Goal: Task Accomplishment & Management: Manage account settings

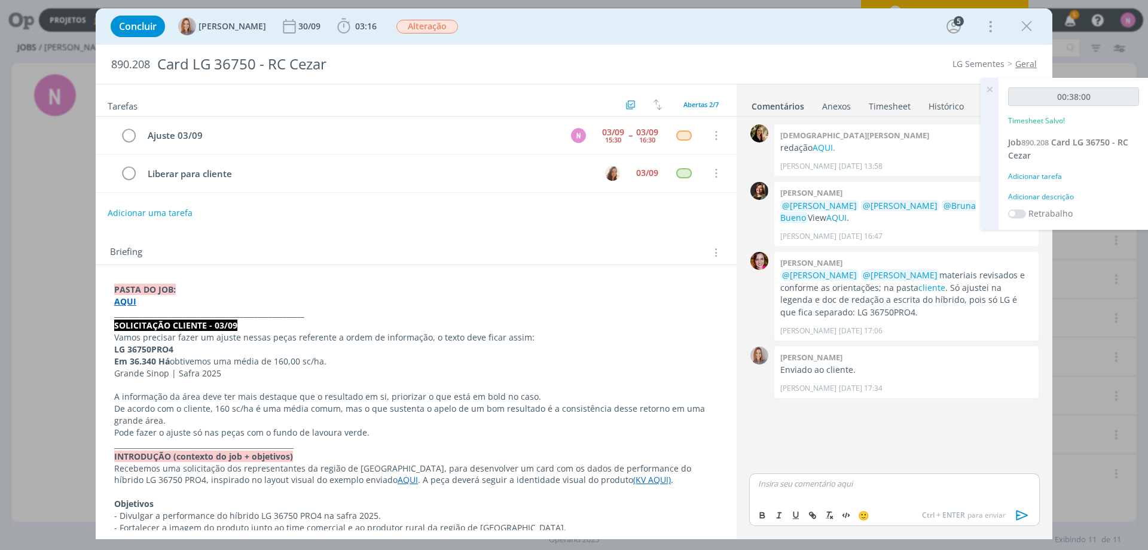
scroll to position [179, 0]
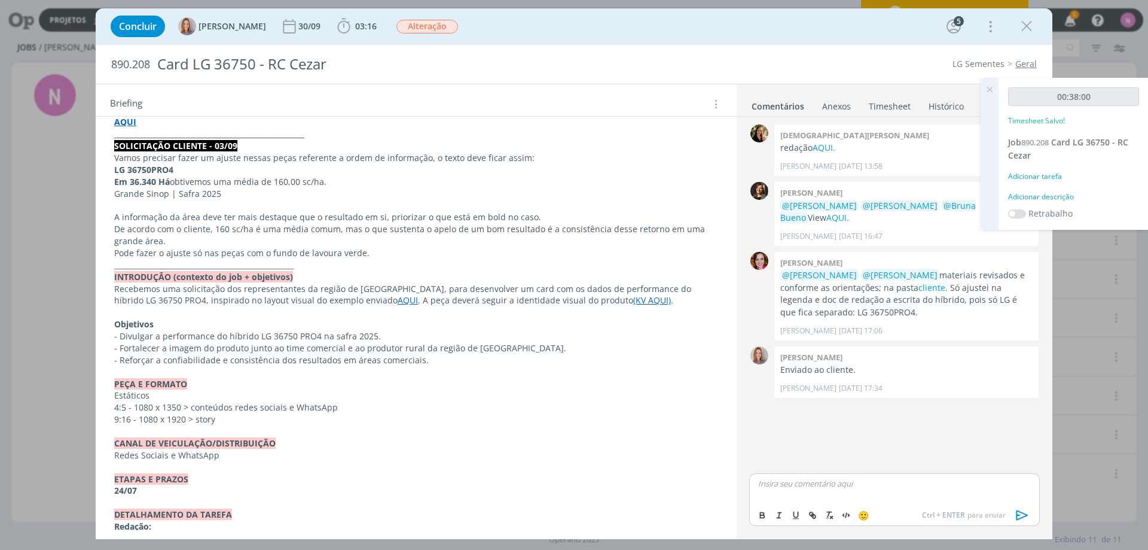
click at [988, 86] on icon at bounding box center [990, 89] width 22 height 23
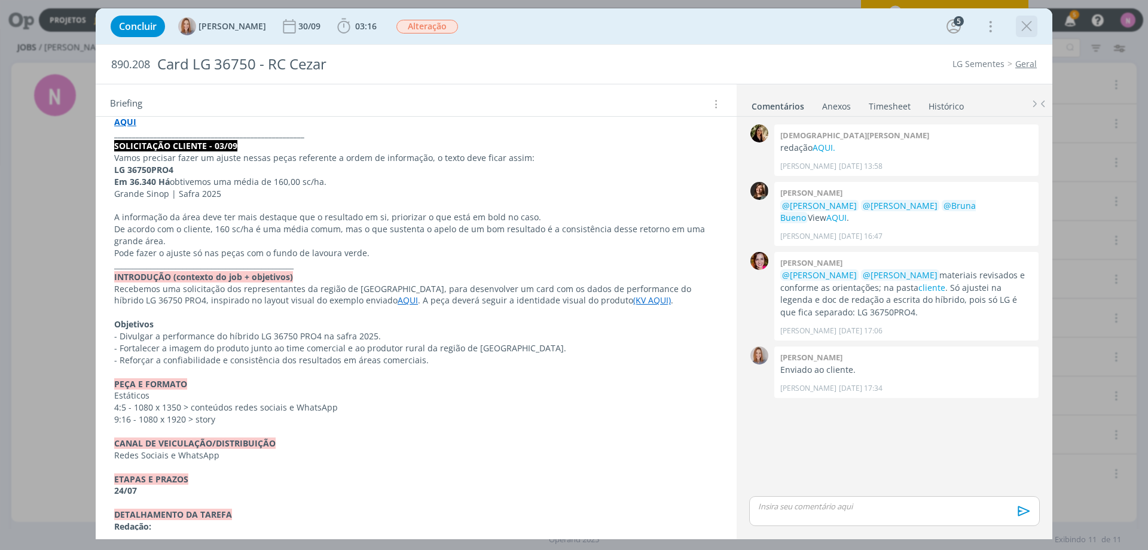
click at [1025, 17] on div "dialog" at bounding box center [1027, 27] width 22 height 22
click at [1030, 22] on icon "dialog" at bounding box center [1027, 26] width 18 height 18
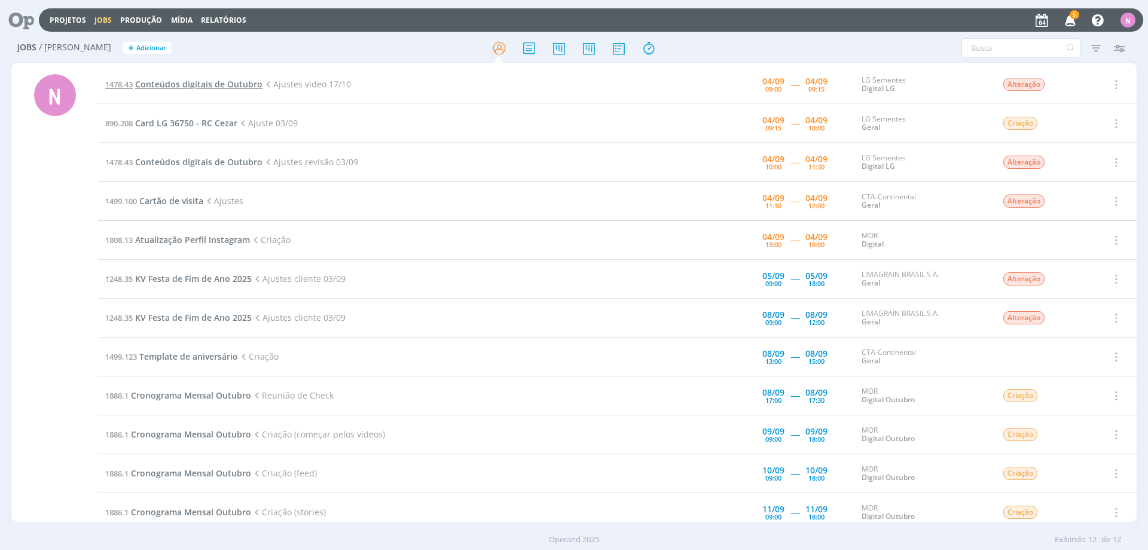
click at [212, 84] on span "Conteúdos digitais de Outubro" at bounding box center [198, 83] width 127 height 11
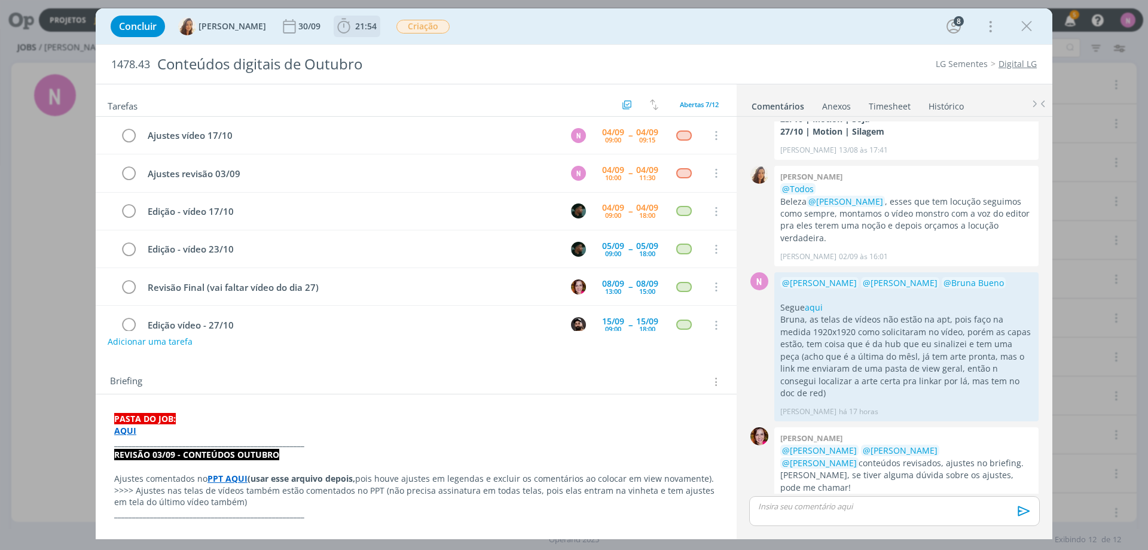
click at [364, 23] on span "21:54" at bounding box center [366, 25] width 22 height 11
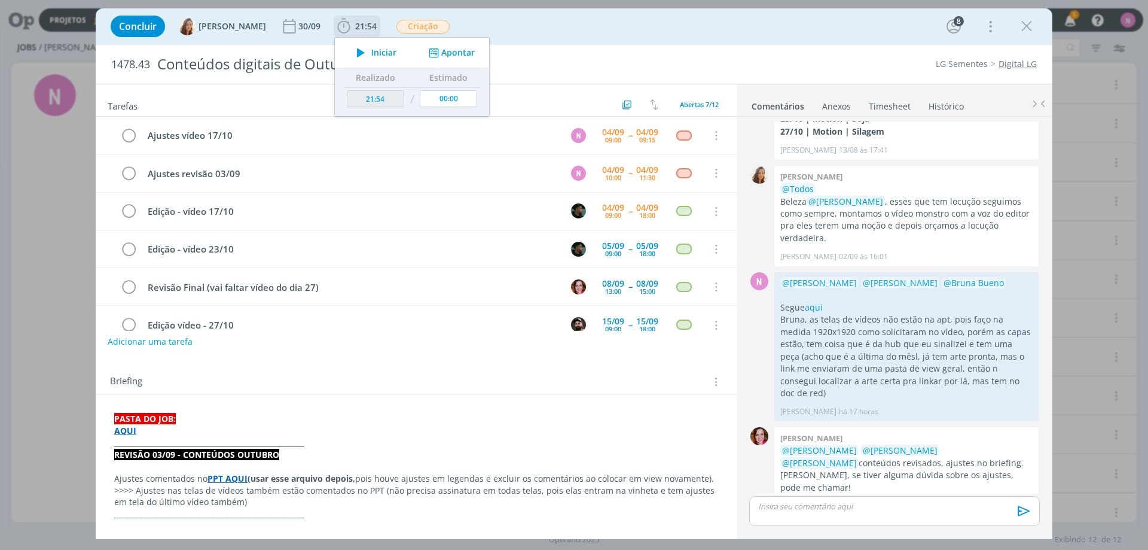
click at [360, 48] on icon "dialog" at bounding box center [360, 53] width 21 height 16
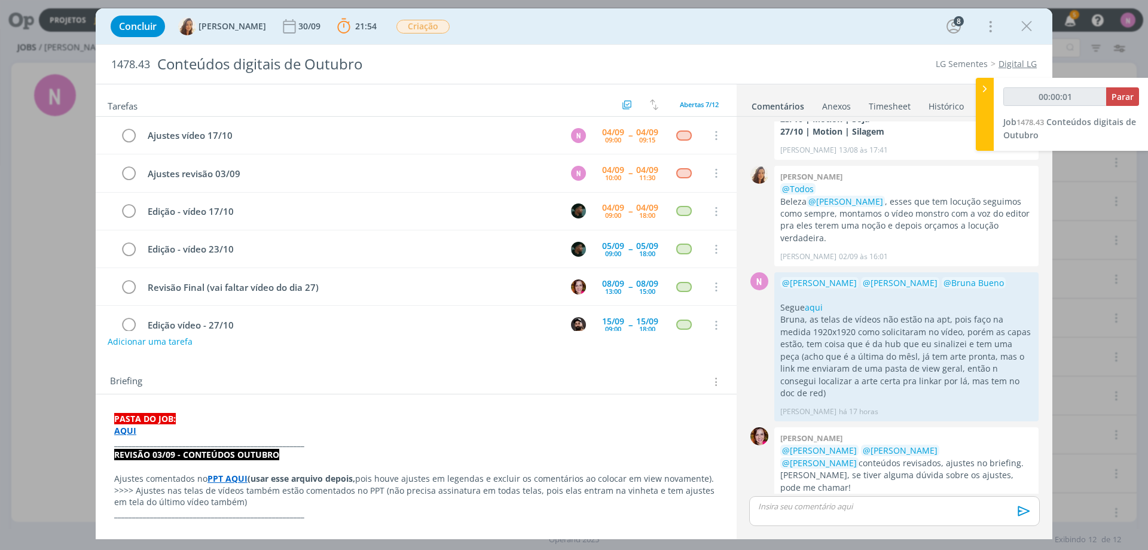
click at [120, 425] on strong "AQUI" at bounding box center [125, 430] width 22 height 11
click at [164, 450] on link "https://sobeae.sharepoint.com/:f:/s/SOBEAE/EoBQv3DjHyBJkxGOtul4d5wBQn0yRm-8MGRY…" at bounding box center [192, 453] width 90 height 16
type input "00:09:22"
click at [828, 508] on p "dialog" at bounding box center [894, 505] width 271 height 11
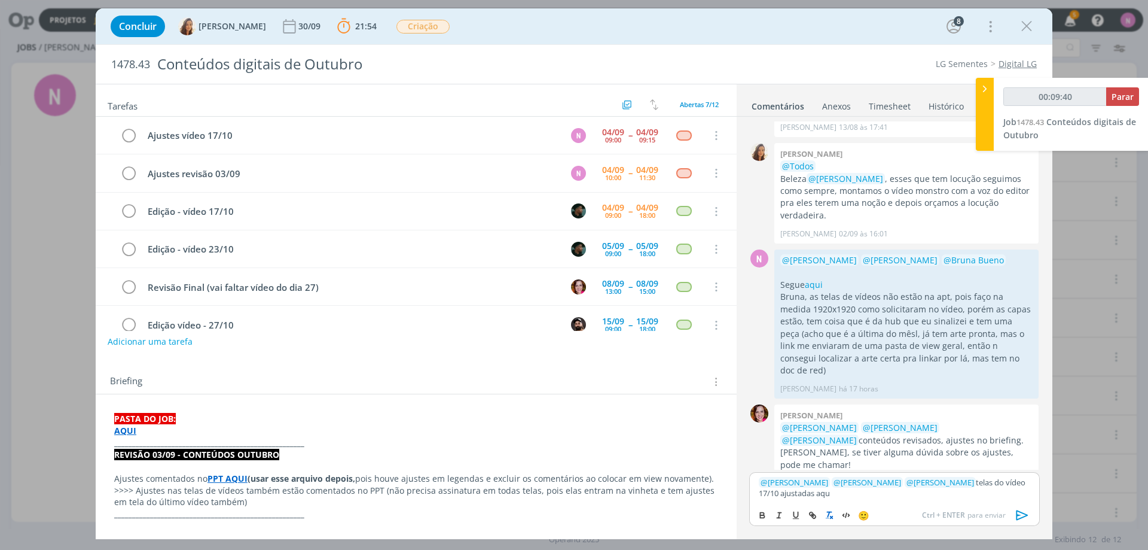
scroll to position [163, 0]
type input "00:09:43"
drag, startPoint x: 820, startPoint y: 493, endPoint x: 796, endPoint y: 493, distance: 24.5
click at [796, 493] on p "﻿ @ Amanda Oliveira ﻿ ﻿ @ Vanessa Feron ﻿ ﻿ @ Bruna Bueno ﻿ telas do vídeo 17/1…" at bounding box center [894, 488] width 271 height 22
click at [816, 517] on icon "dialog" at bounding box center [814, 516] width 4 height 4
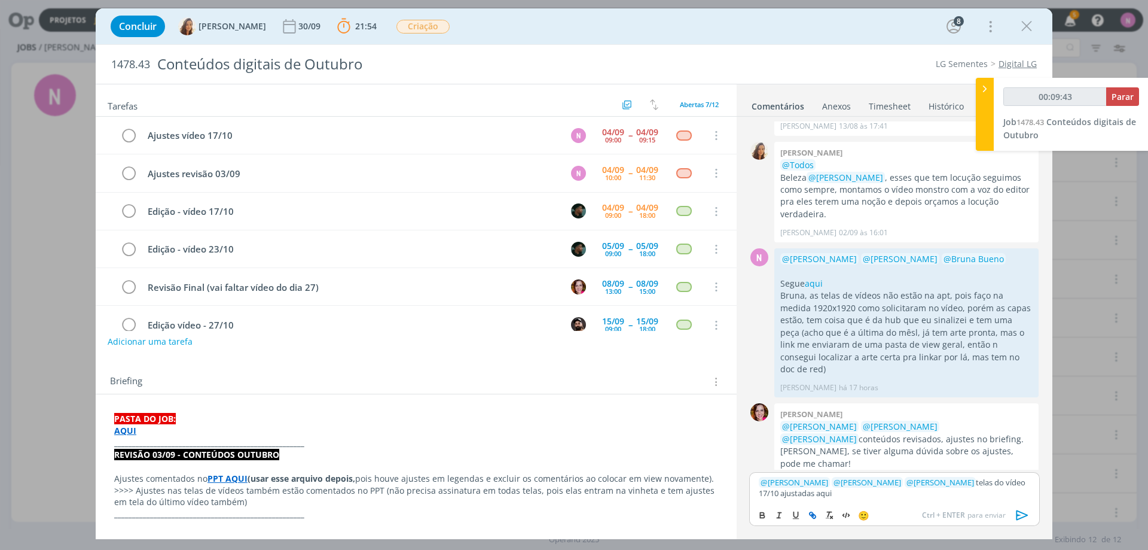
type input "aqui"
type input "00:09:44"
paste input "https://sobeae.sharepoint.com/:f:/s/SOBEAE/EjvLRFkl_UdAnqs3aGOtr5cBrO9c8Hjxcd2_…"
type input "https://sobeae.sharepoint.com/:f:/s/SOBEAE/EjvLRFkl_UdAnqs3aGOtr5cBrO9c8Hjxcd2_…"
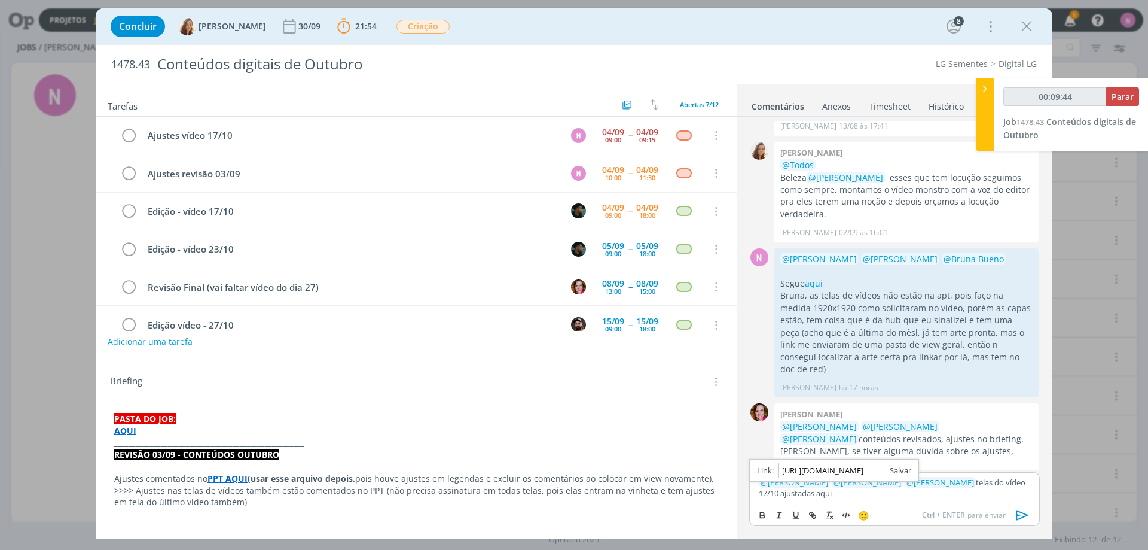
click at [895, 474] on link "dialog" at bounding box center [895, 470] width 31 height 11
click at [861, 494] on p "﻿ @ Amanda Oliveira ﻿ ﻿ @ Vanessa Feron ﻿ ﻿ @ Bruna Bueno ﻿ telas do vídeo 17/1…" at bounding box center [894, 488] width 271 height 22
click at [854, 493] on p "﻿ @ Amanda Oliveira ﻿ ﻿ @ Vanessa Feron ﻿ ﻿ @ Bruna Bueno ﻿ telas do vídeo 17/1…" at bounding box center [894, 488] width 271 height 22
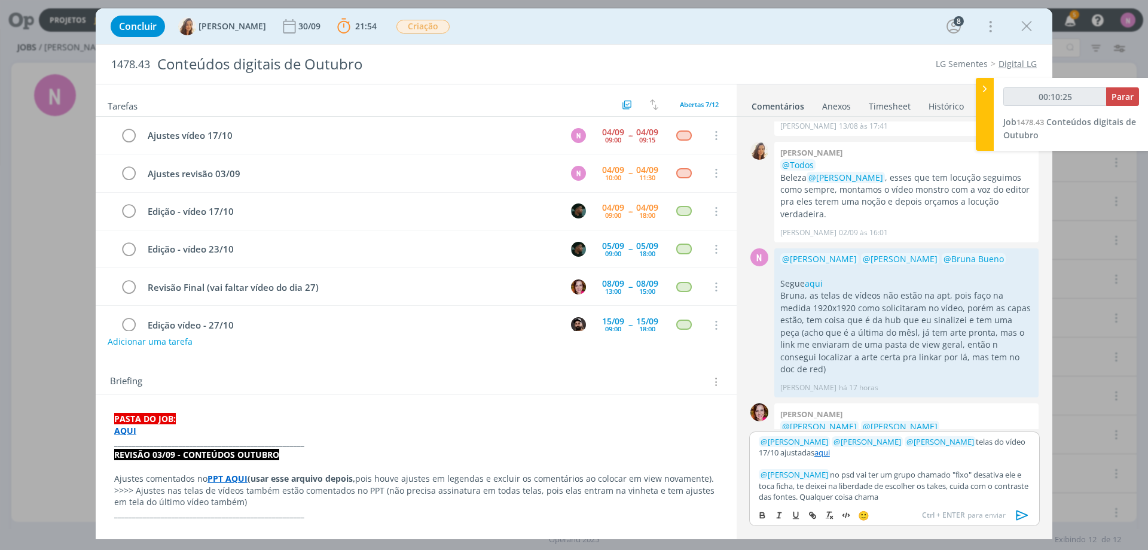
click at [1027, 510] on icon "dialog" at bounding box center [1023, 515] width 18 height 18
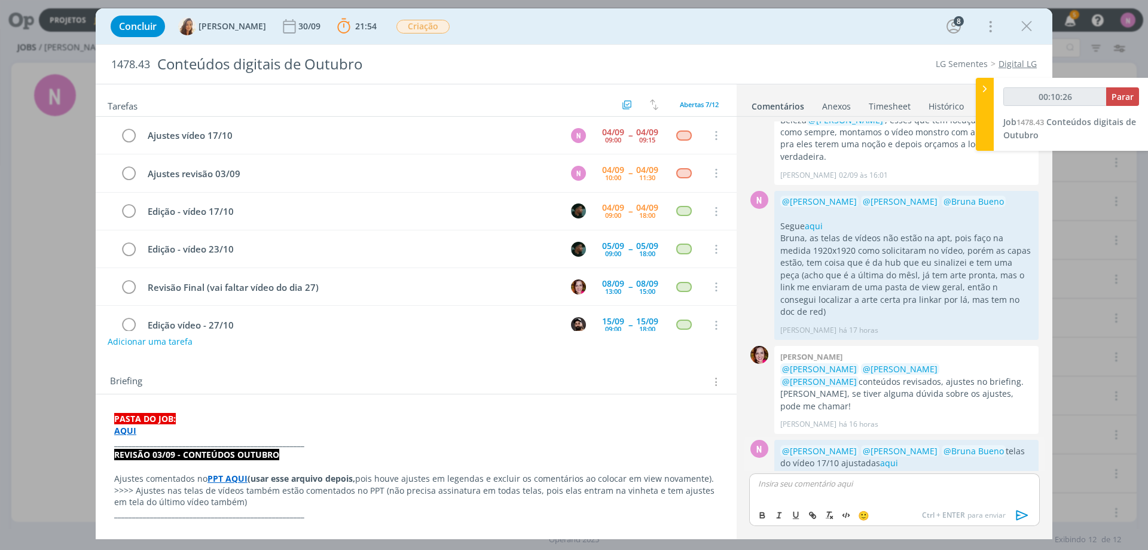
scroll to position [268, 0]
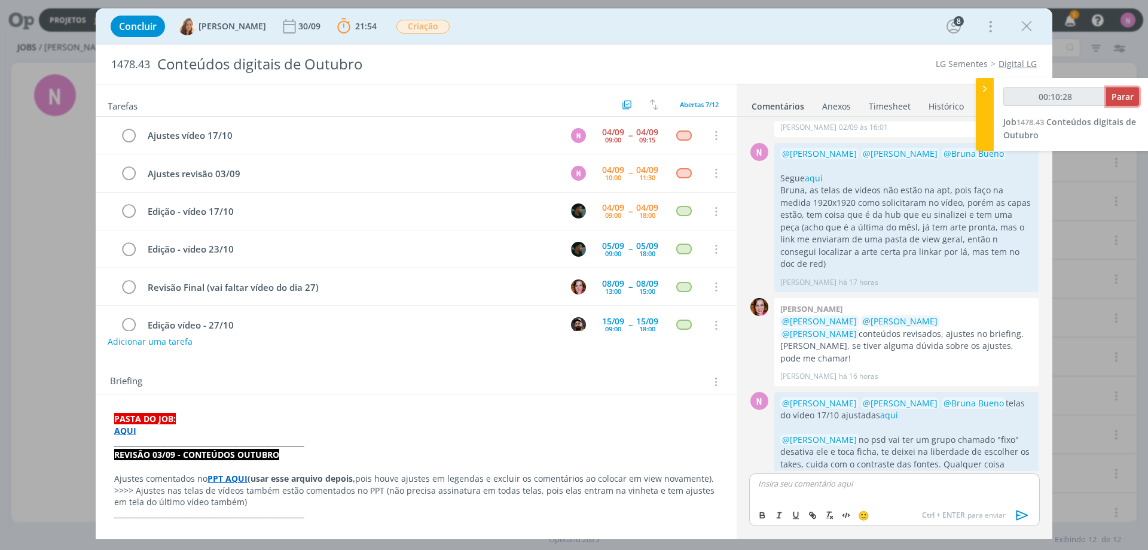
click at [1119, 99] on span "Parar" at bounding box center [1123, 96] width 22 height 11
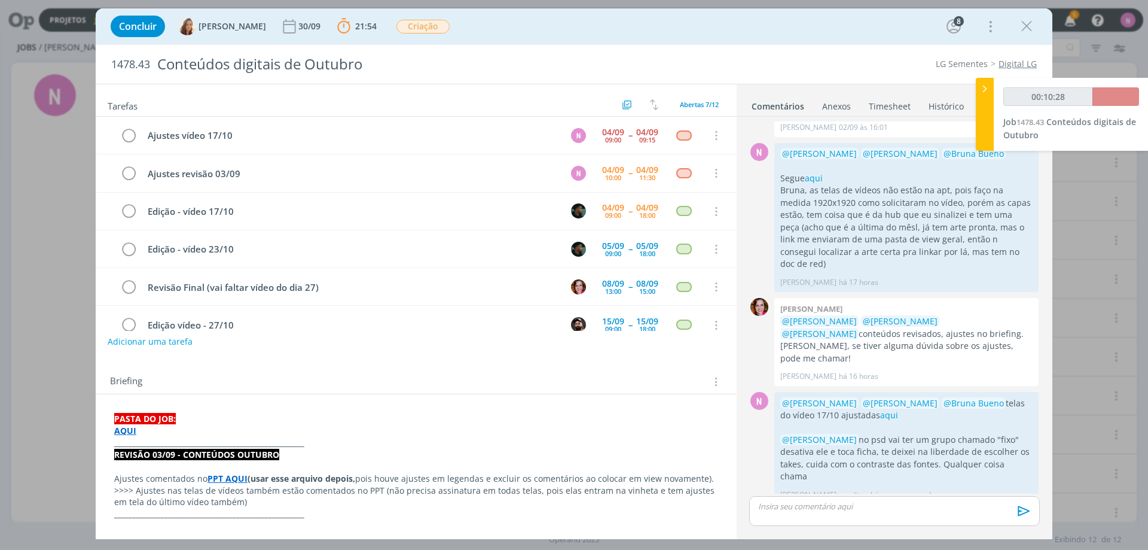
scroll to position [245, 0]
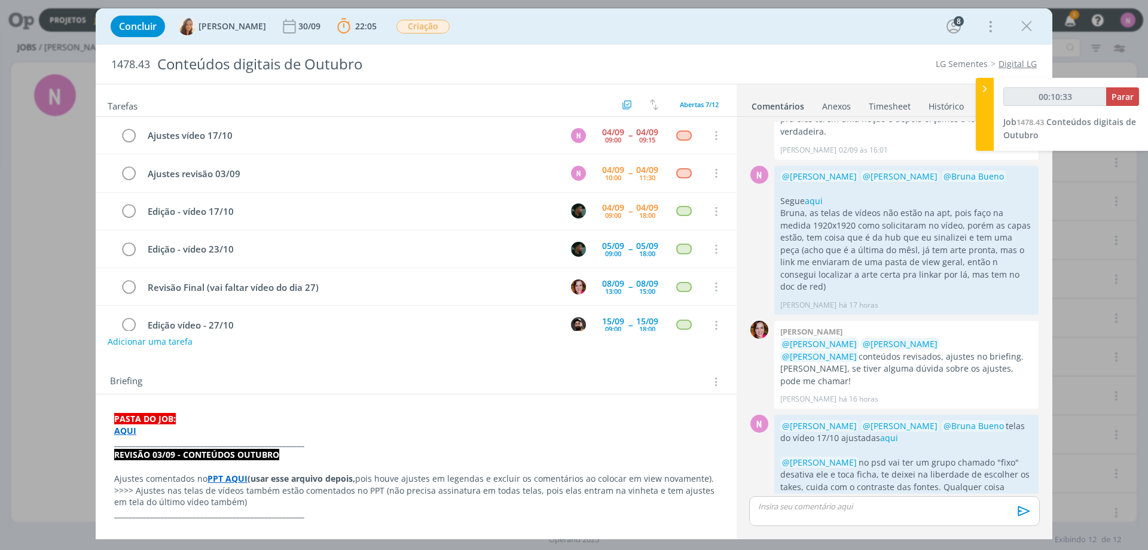
type input "00:11:00"
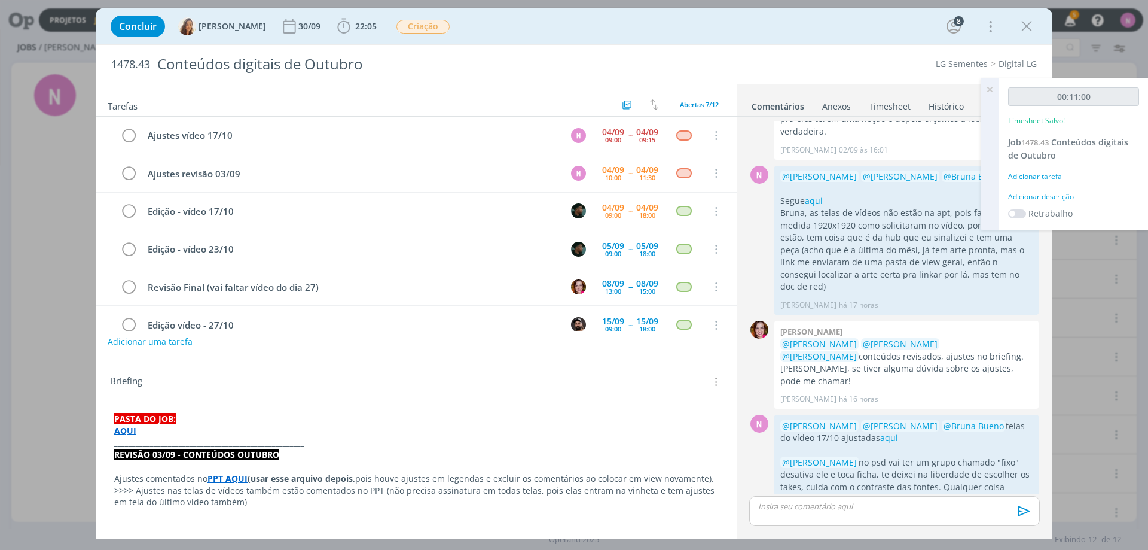
click at [1040, 196] on div "Adicionar descrição" at bounding box center [1073, 196] width 131 height 11
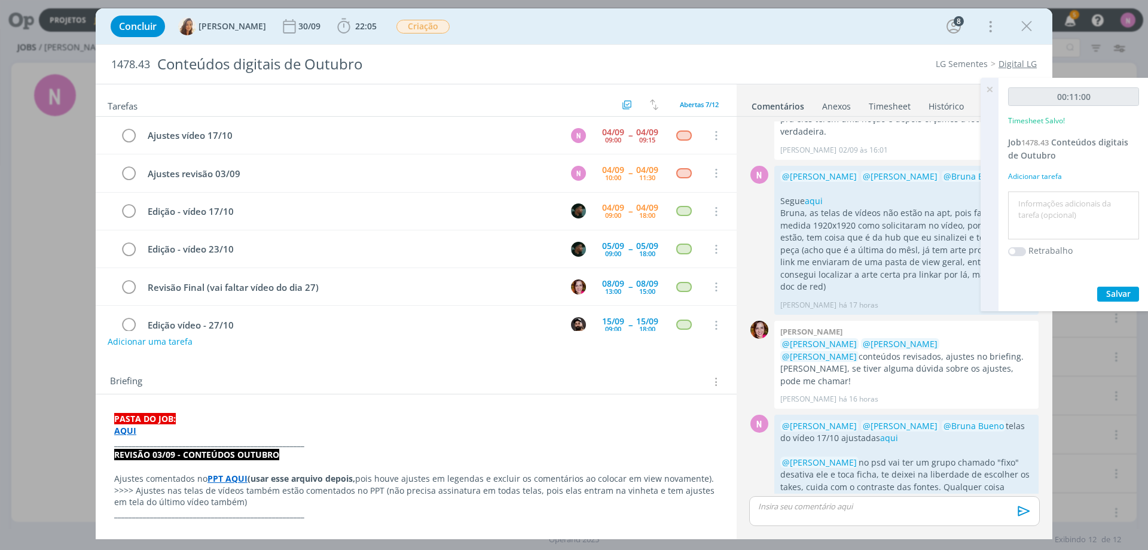
click at [1052, 211] on textarea at bounding box center [1073, 215] width 125 height 42
type textarea "ajuste 17/10"
click at [1122, 302] on div "00:11:00 Timesheet Salvo! Job 1478.43 Conteúdos digitais de Outubro Adicionar t…" at bounding box center [1074, 194] width 150 height 233
click at [1132, 288] on button "Salvar" at bounding box center [1118, 293] width 42 height 15
drag, startPoint x: 988, startPoint y: 89, endPoint x: 796, endPoint y: 133, distance: 197.4
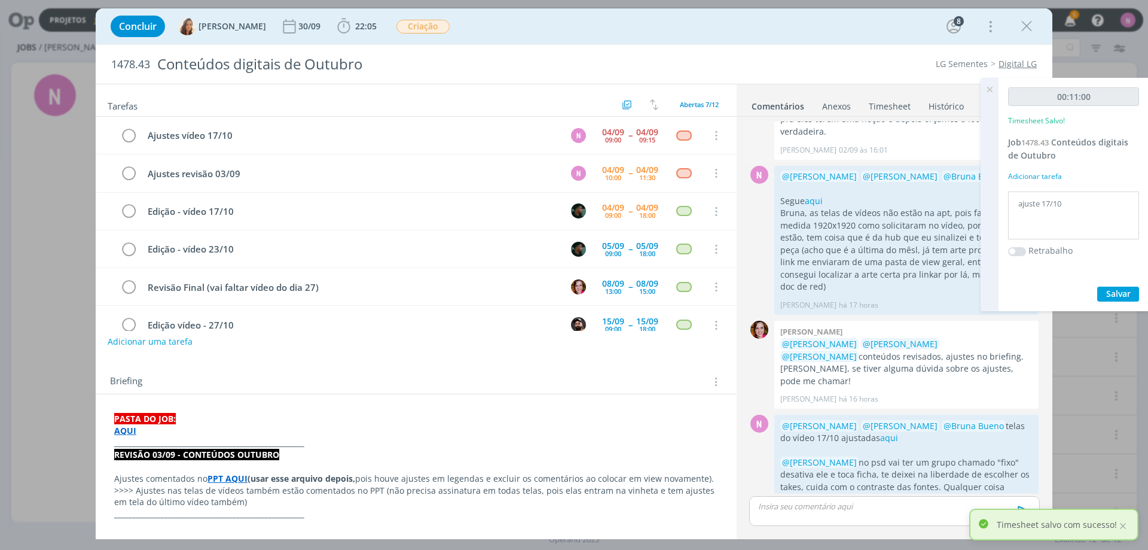
click at [988, 89] on icon at bounding box center [990, 89] width 22 height 23
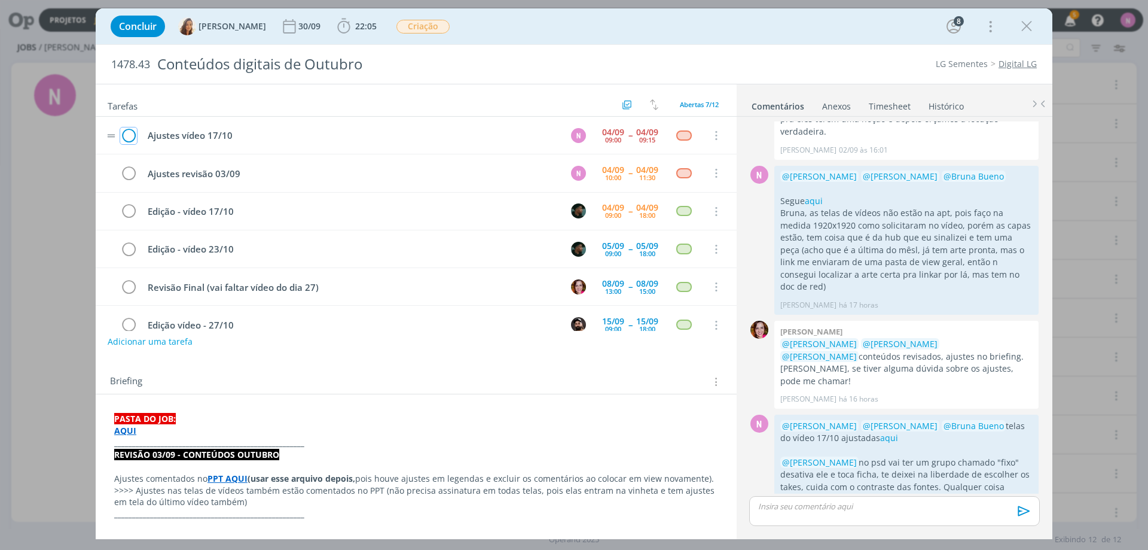
click at [127, 136] on icon "dialog" at bounding box center [128, 136] width 17 height 18
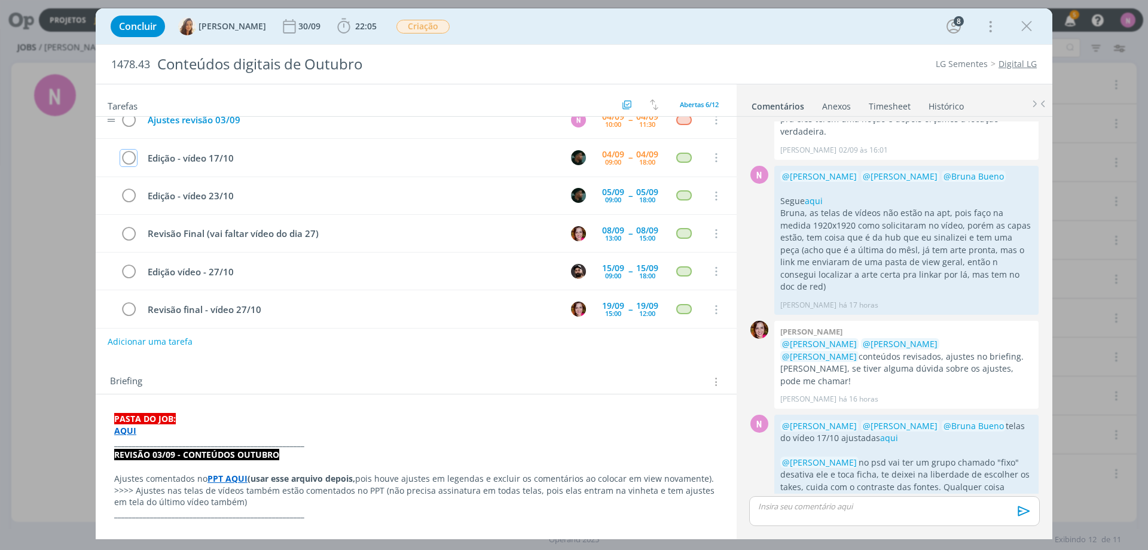
scroll to position [0, 0]
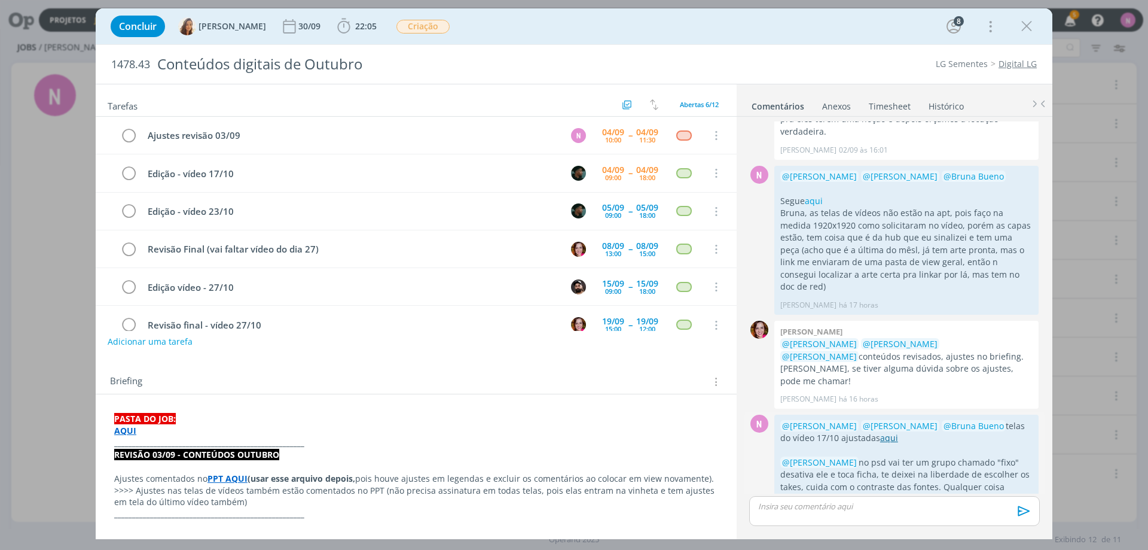
click at [880, 432] on link "aqui" at bounding box center [889, 437] width 18 height 11
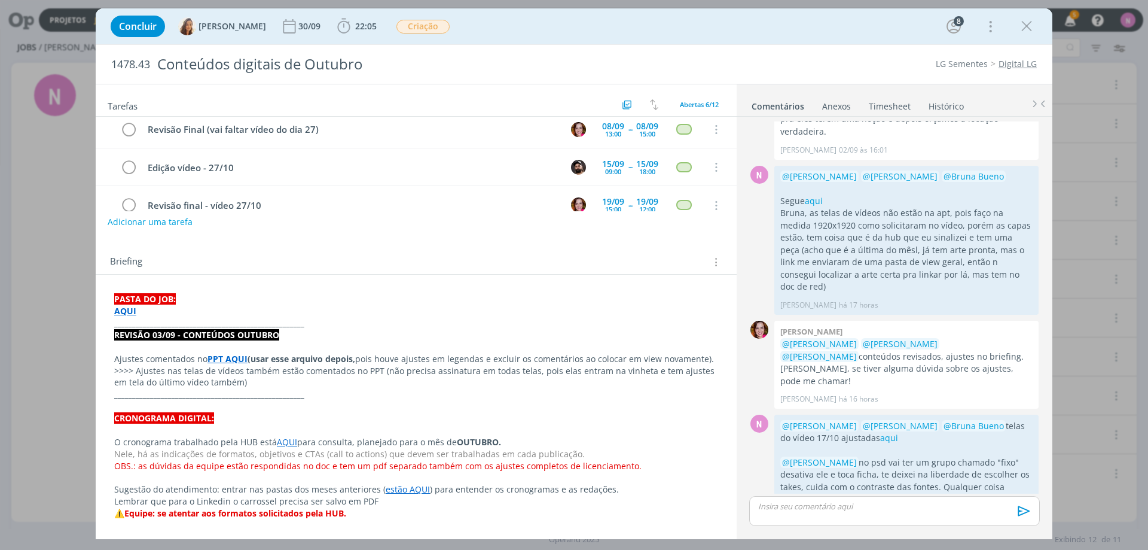
click at [123, 309] on strong "AQUI" at bounding box center [125, 310] width 22 height 11
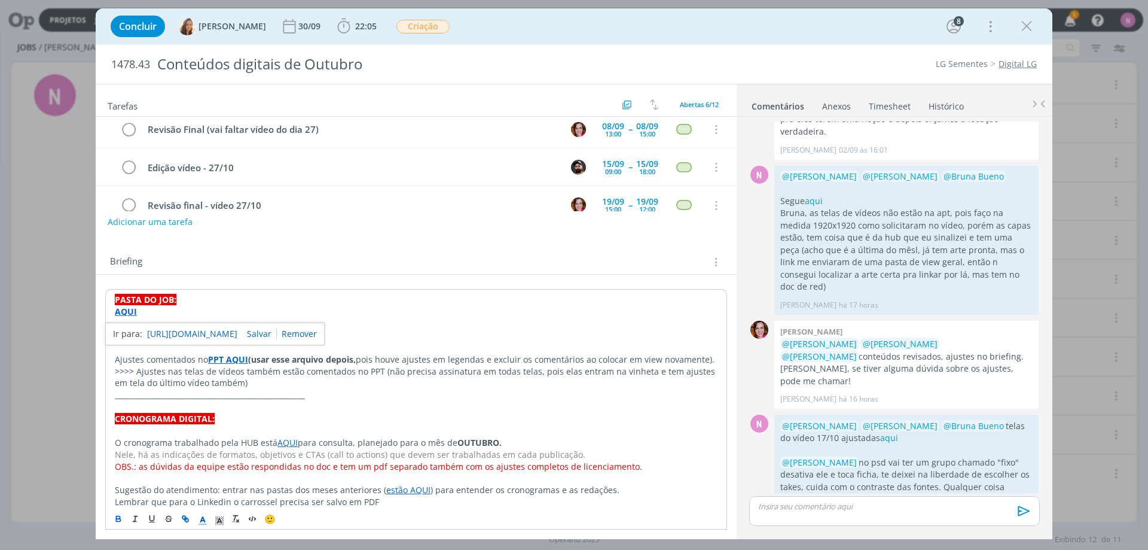
click at [159, 332] on link "https://sobeae.sharepoint.com/:f:/s/SOBEAE/EoBQv3DjHyBJkxGOtul4d5wBQn0yRm-8MGRY…" at bounding box center [192, 334] width 90 height 16
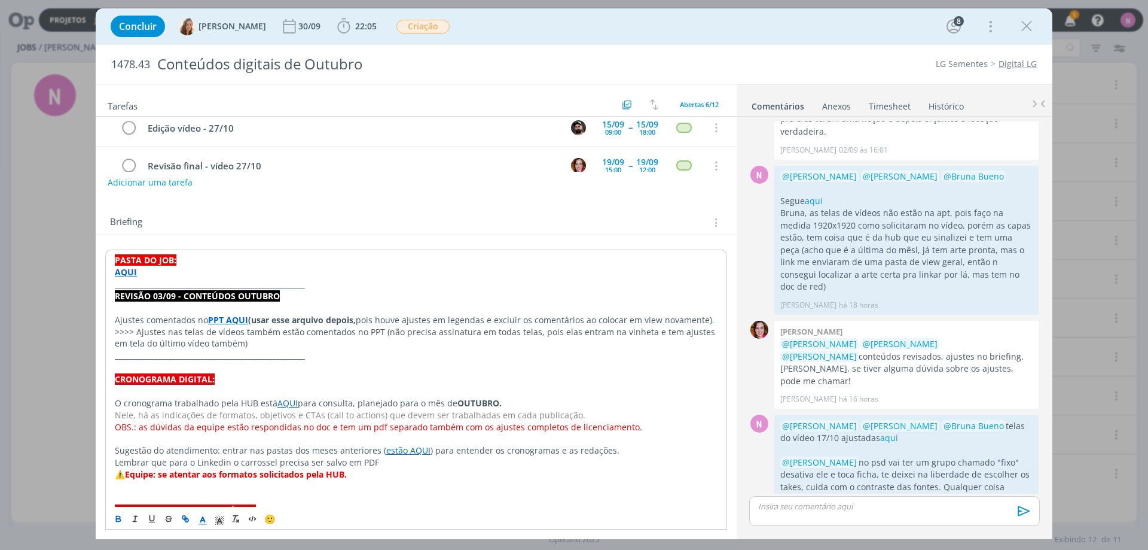
scroll to position [179, 0]
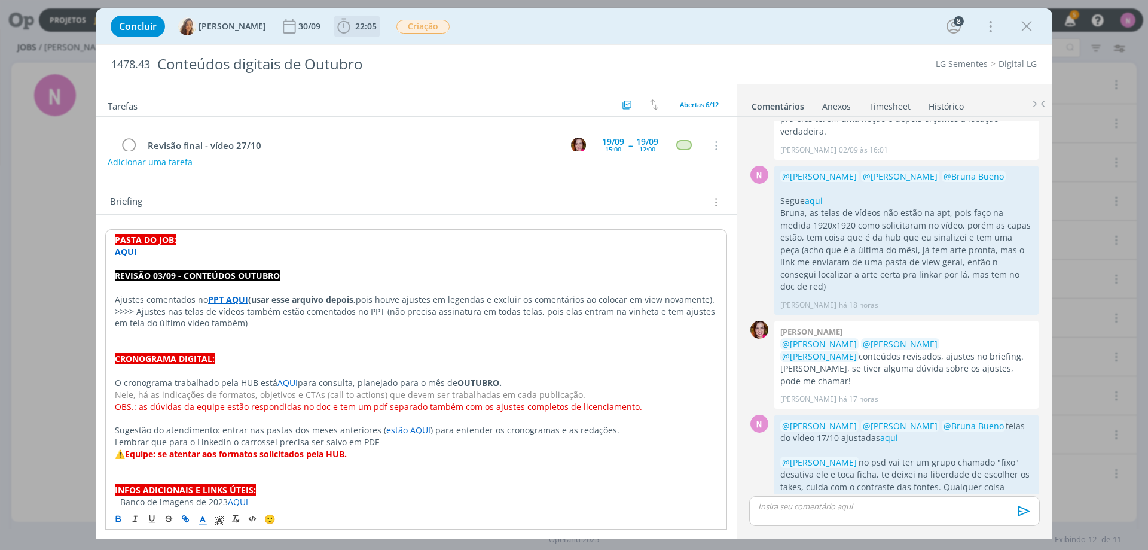
click at [351, 32] on span "22:05" at bounding box center [357, 26] width 44 height 18
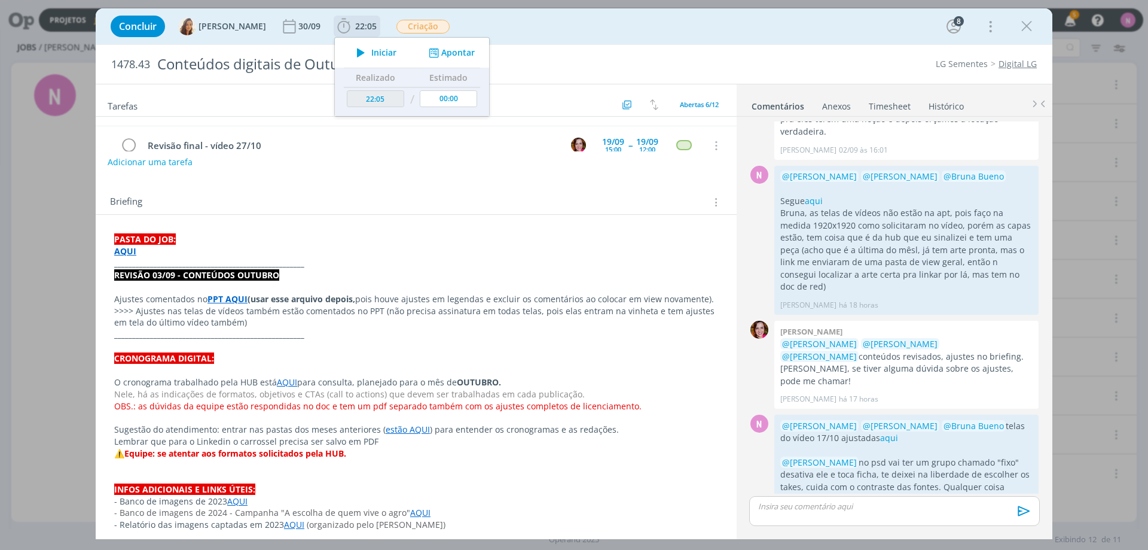
click at [371, 53] on span "Iniciar" at bounding box center [383, 52] width 25 height 8
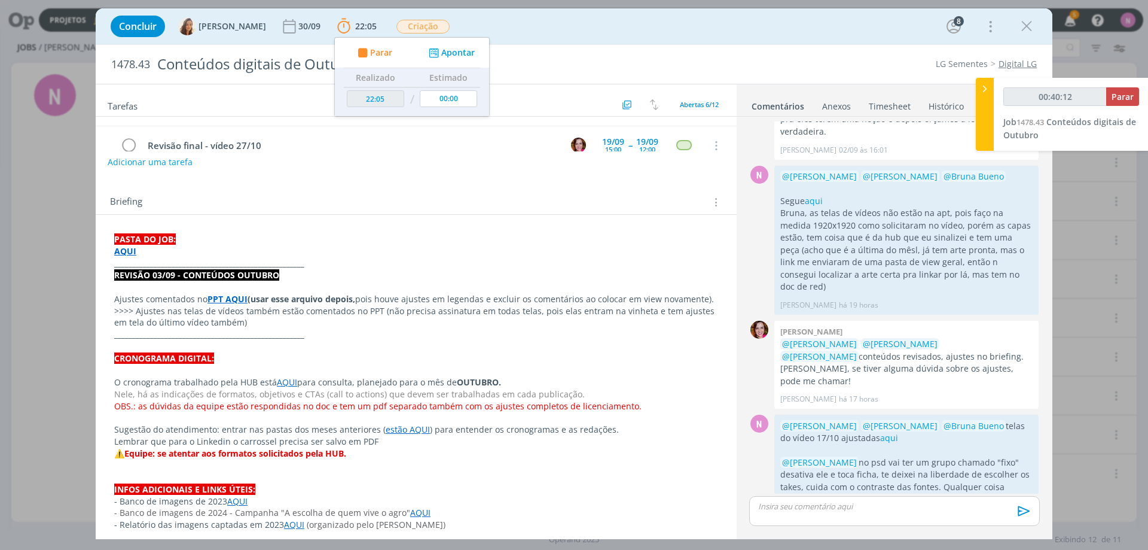
type input "00:41:12"
